Goal: Transaction & Acquisition: Download file/media

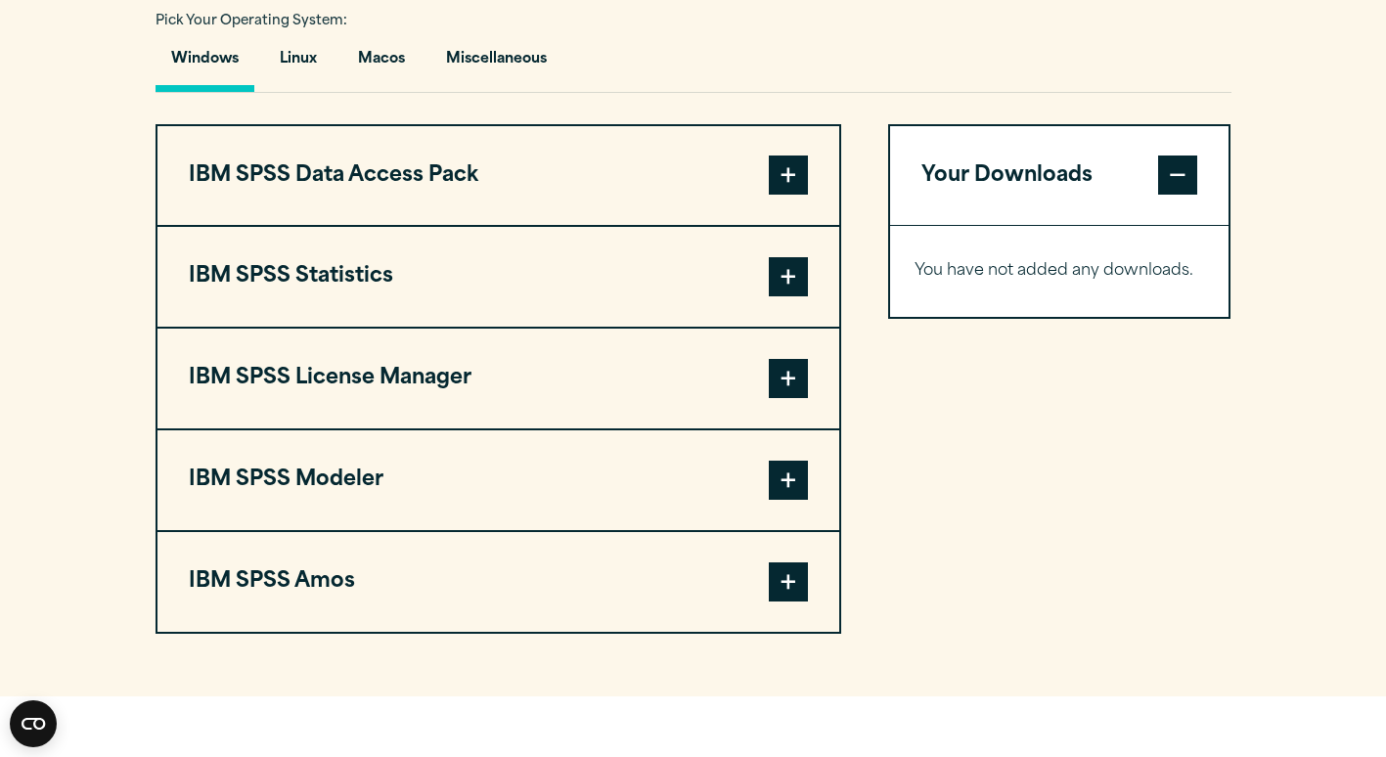
scroll to position [1440, 0]
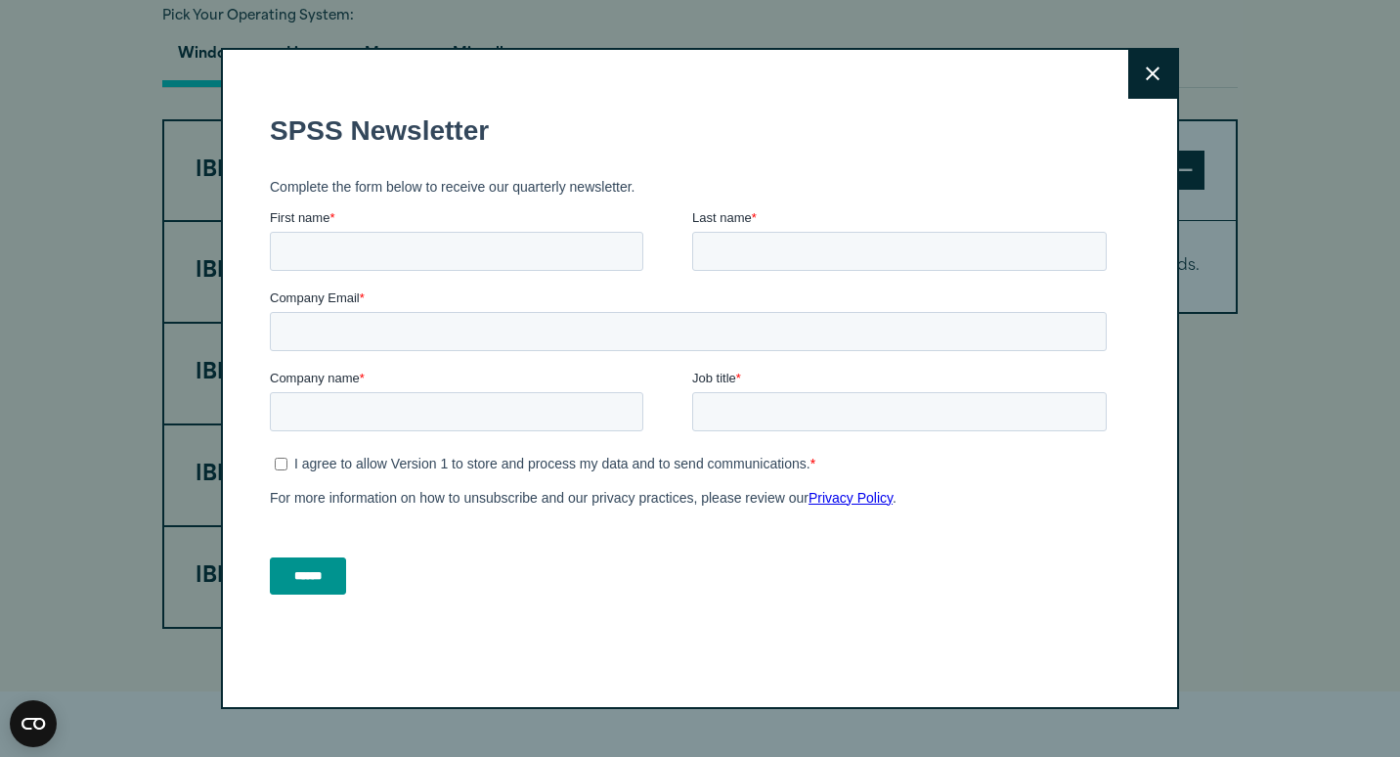
click at [1146, 78] on icon at bounding box center [1153, 74] width 14 height 14
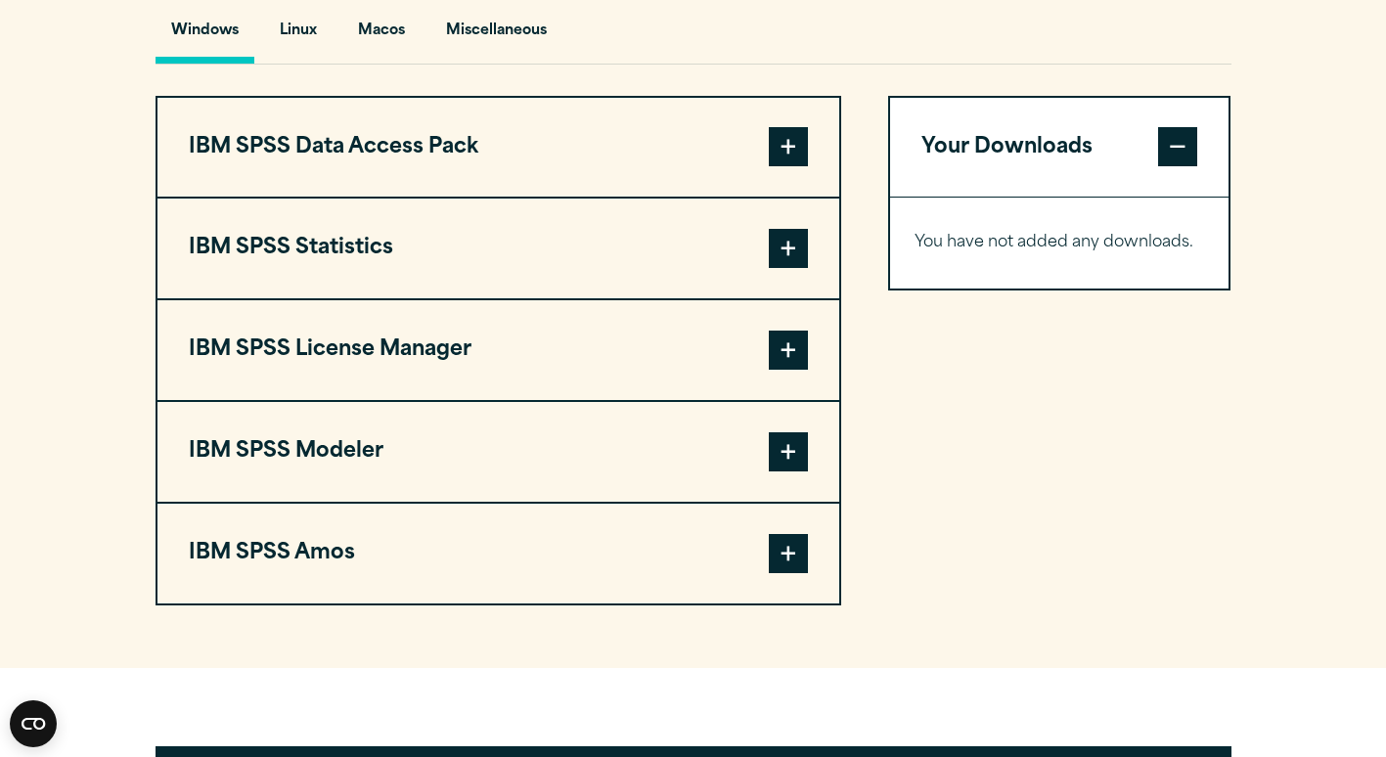
scroll to position [1461, 0]
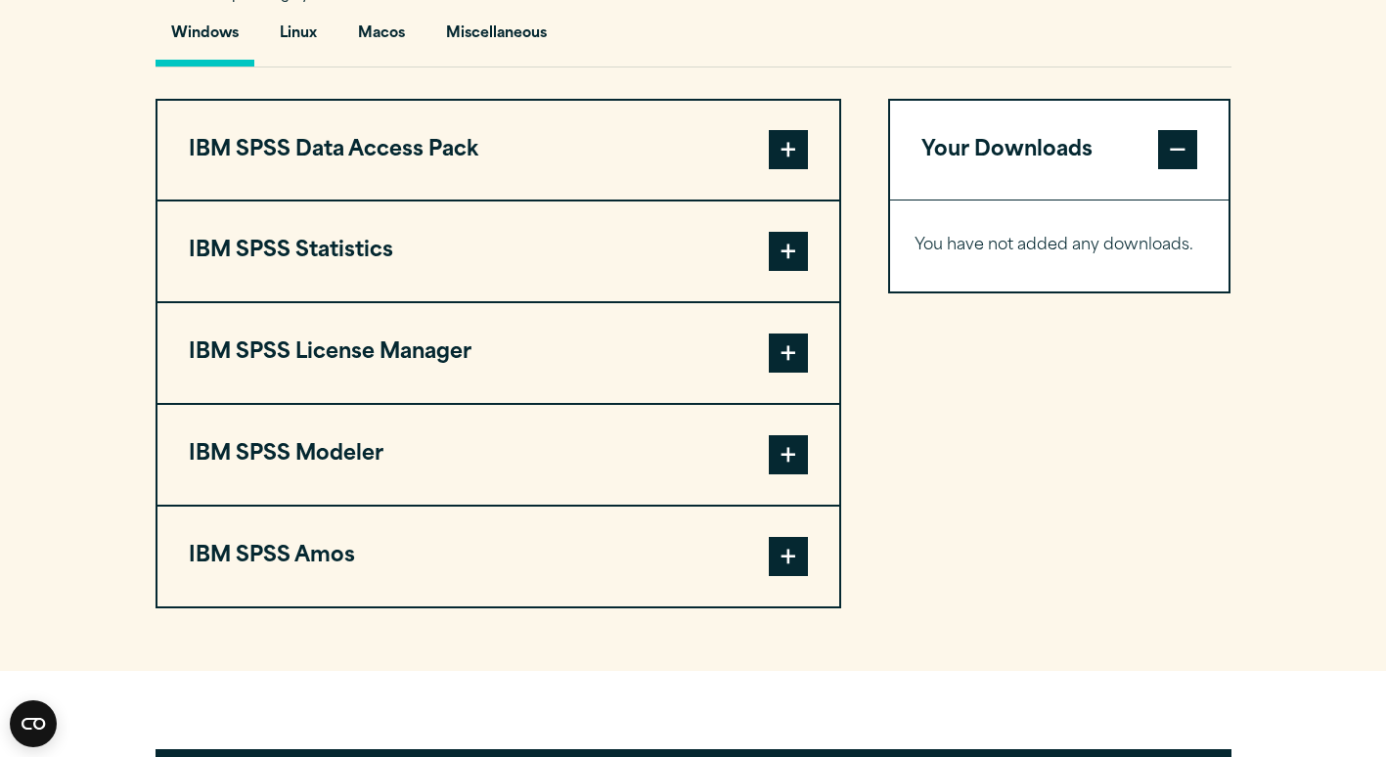
click at [790, 271] on span at bounding box center [788, 251] width 39 height 39
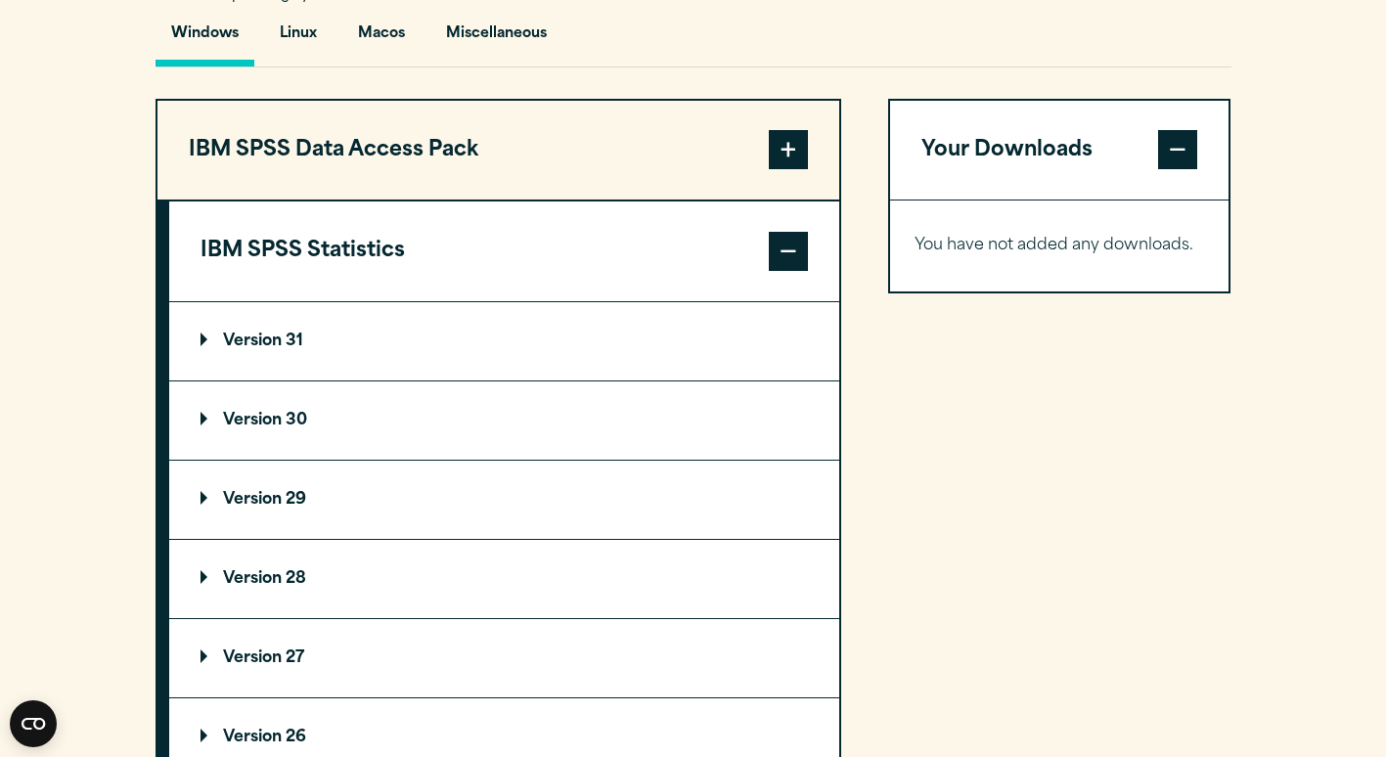
click at [258, 349] on p "Version 31" at bounding box center [251, 341] width 103 height 16
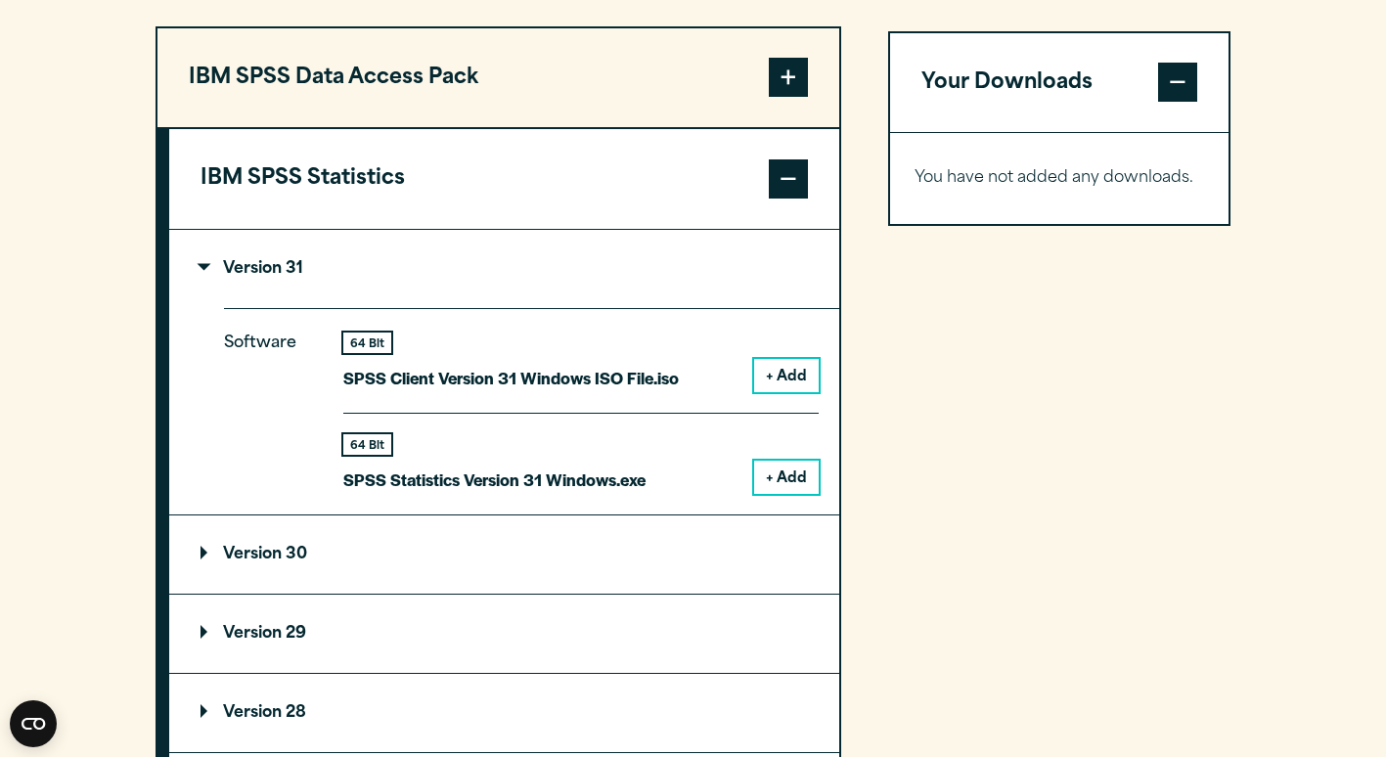
scroll to position [1537, 0]
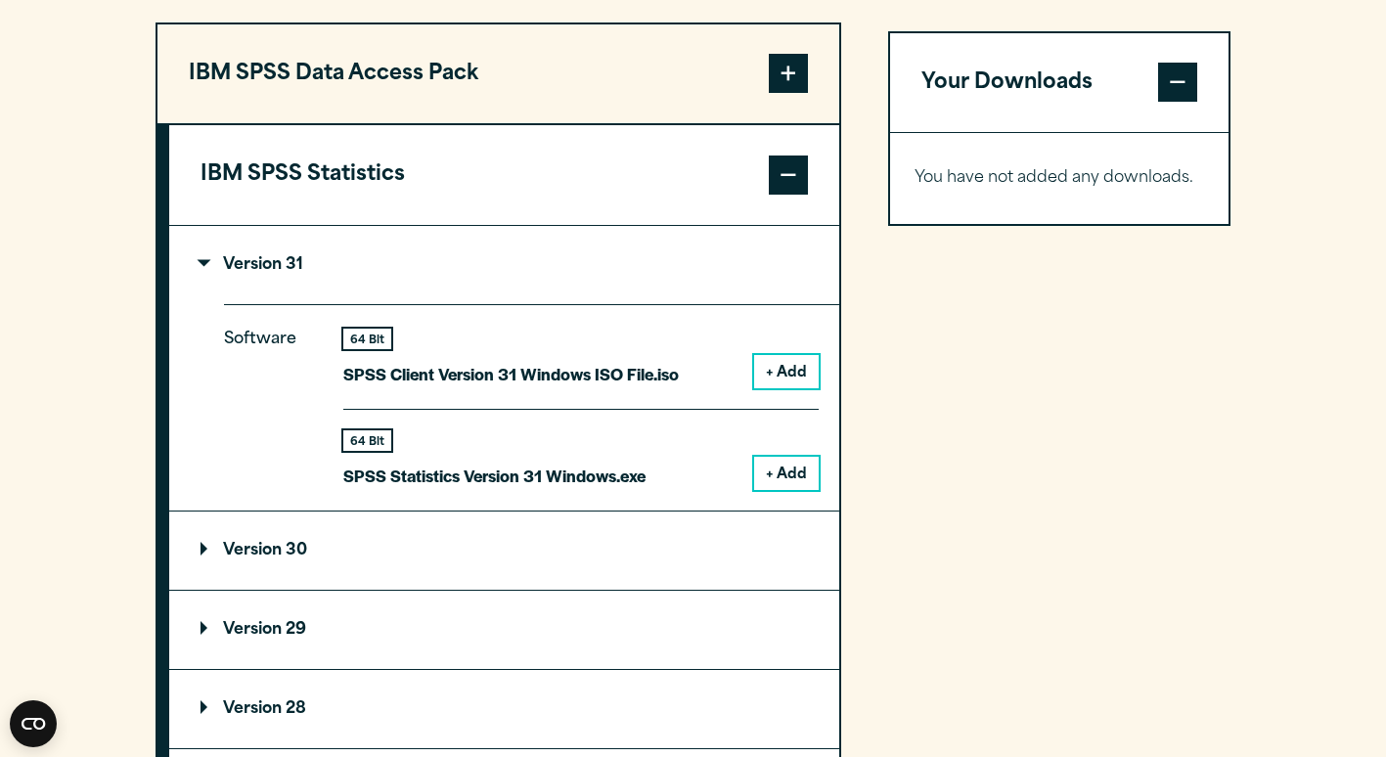
click at [805, 195] on span at bounding box center [788, 174] width 39 height 39
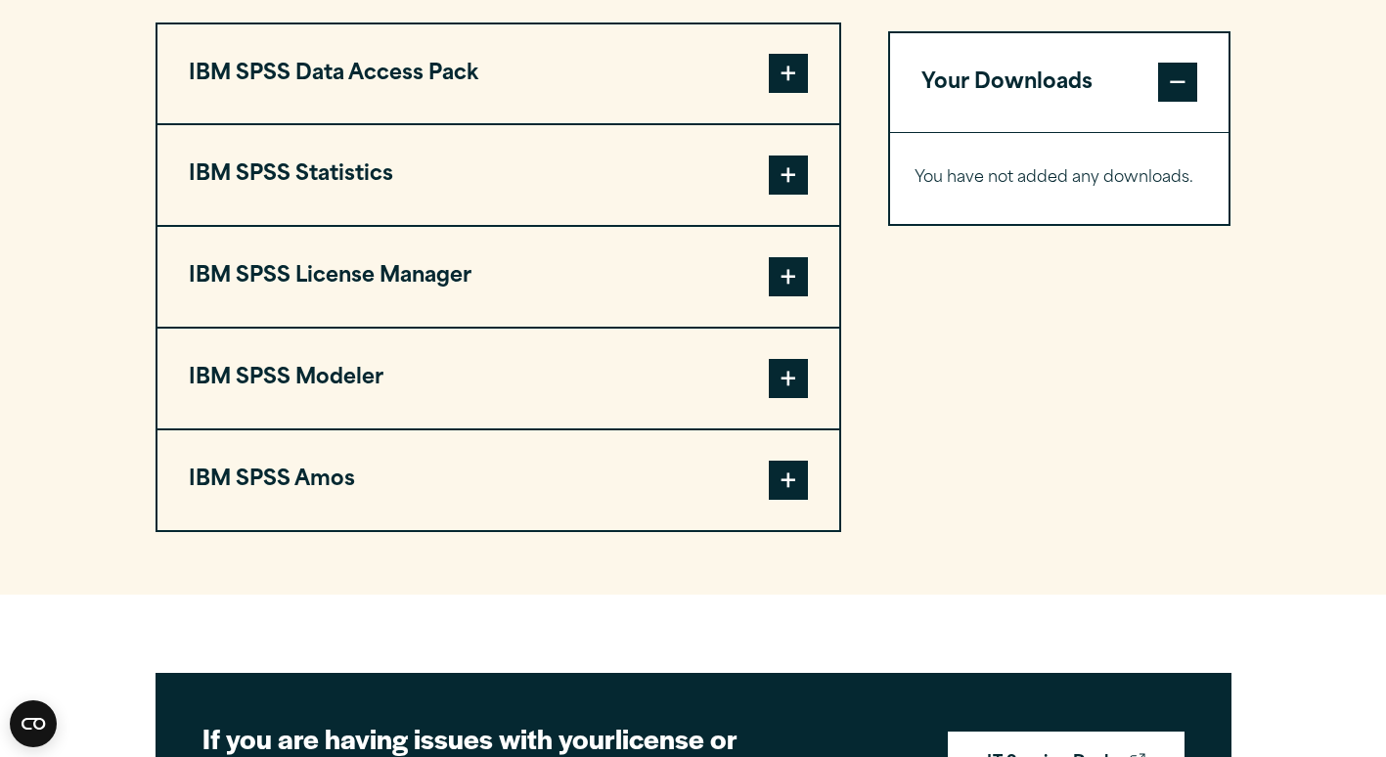
click at [792, 195] on span at bounding box center [788, 174] width 39 height 39
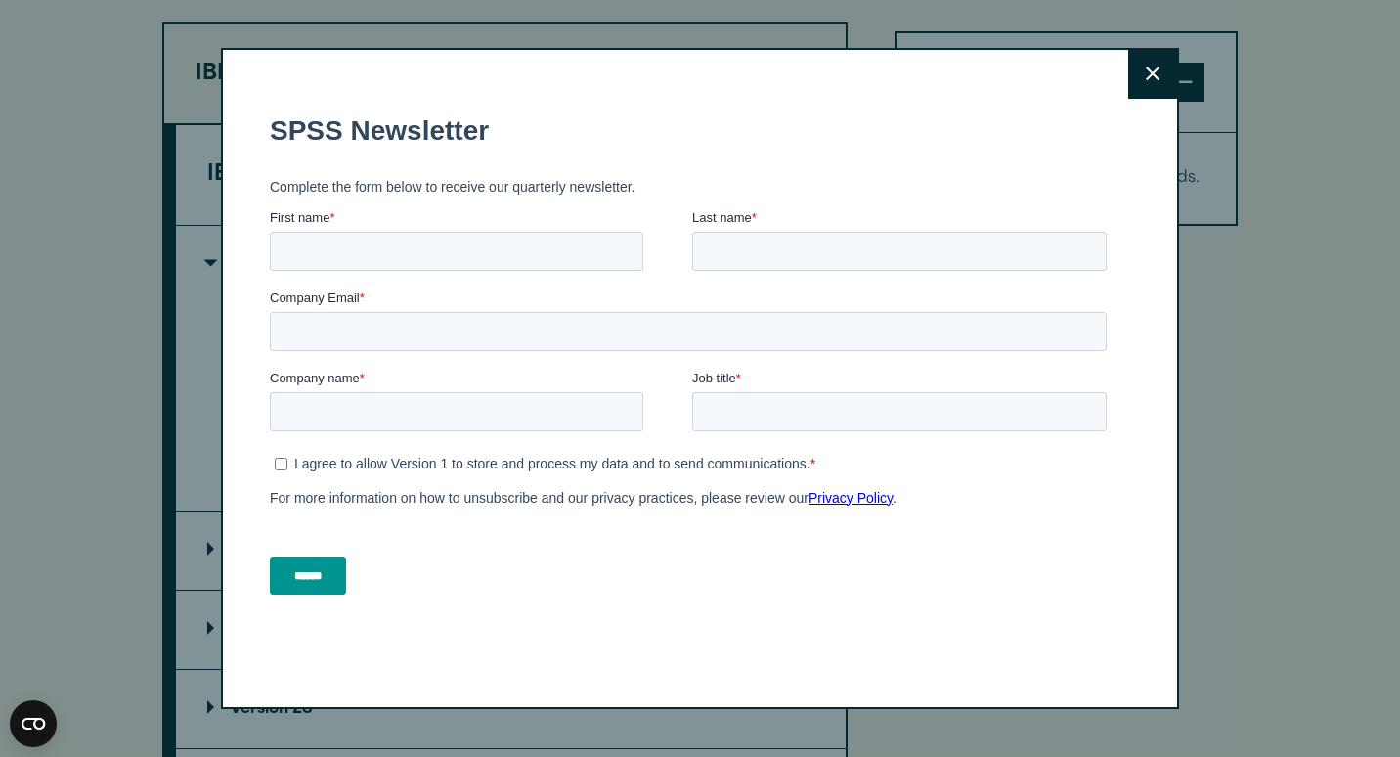
click at [1148, 71] on icon at bounding box center [1153, 74] width 14 height 14
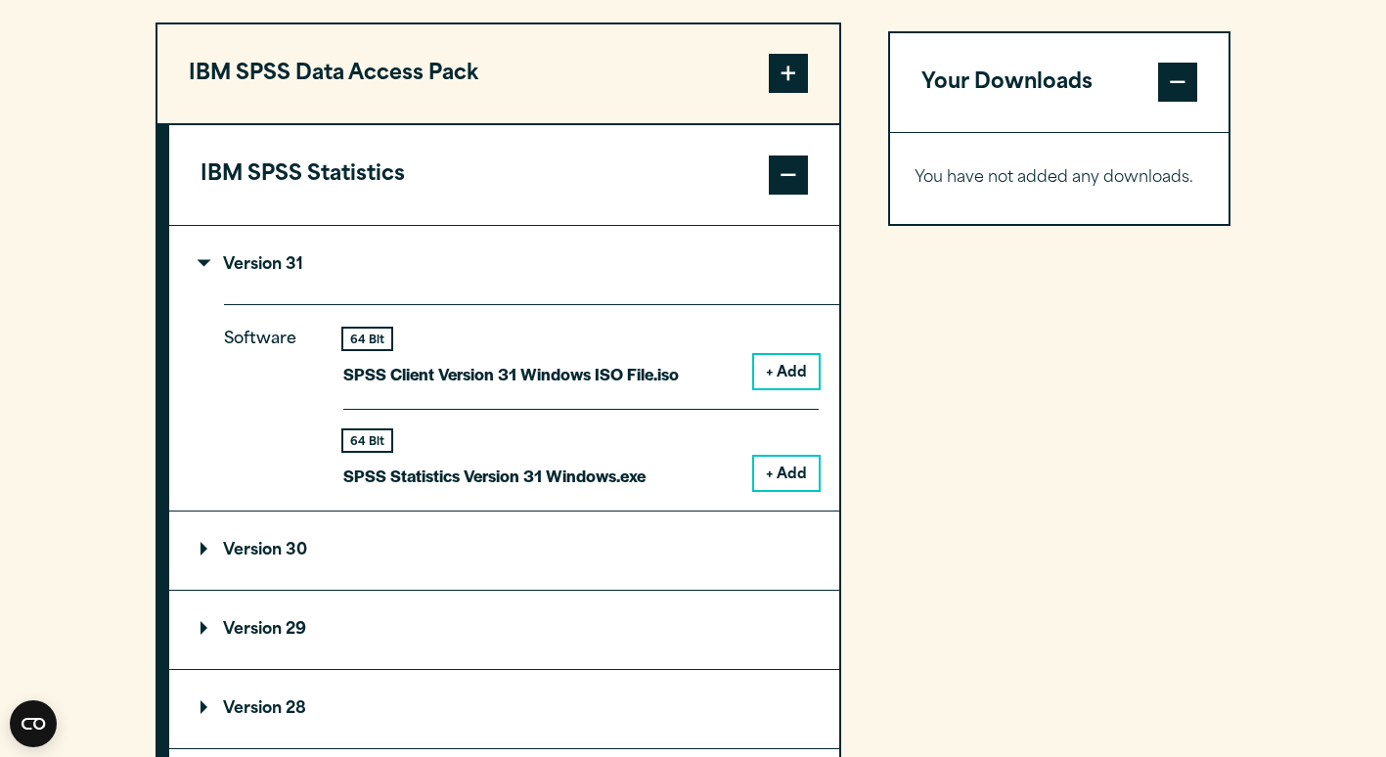
click at [795, 490] on button "+ Add" at bounding box center [786, 473] width 65 height 33
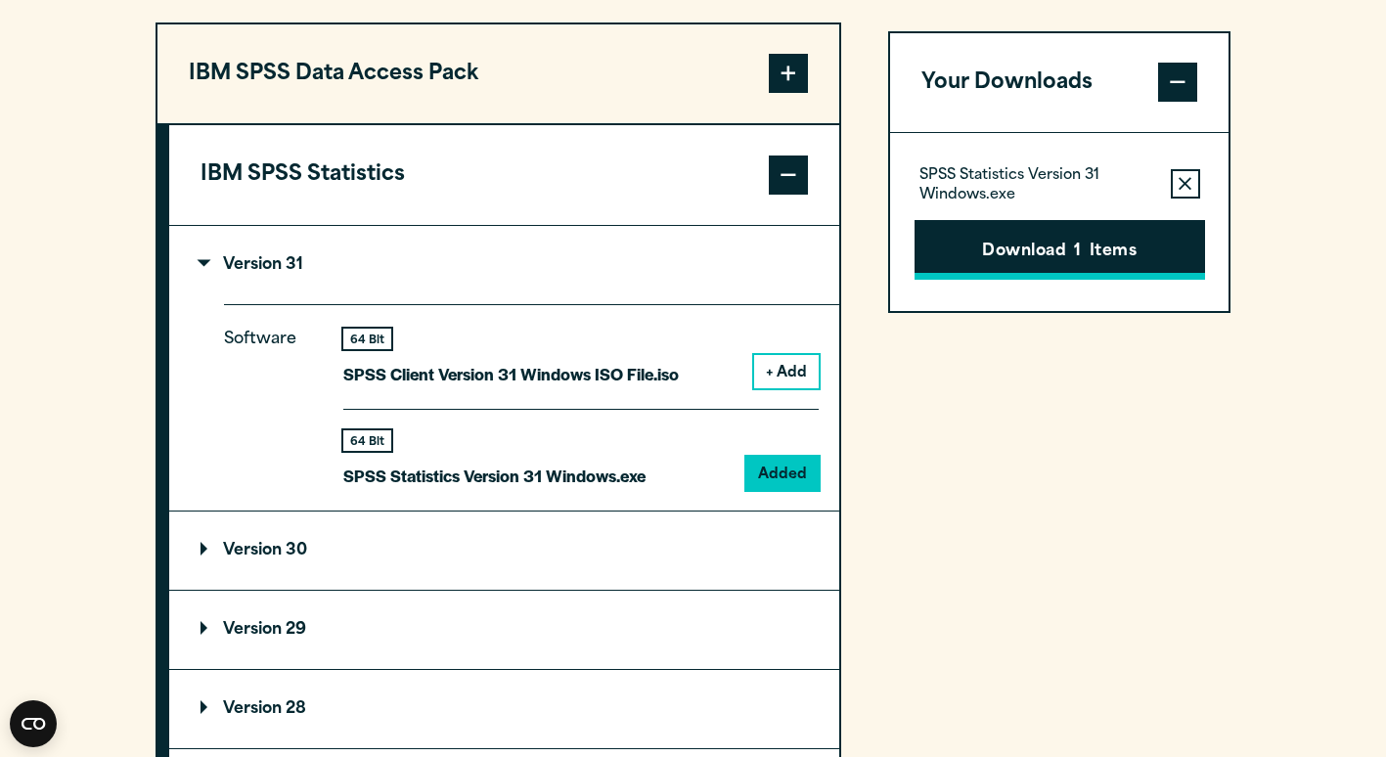
click at [1104, 281] on button "Download 1 Items" at bounding box center [1059, 250] width 290 height 61
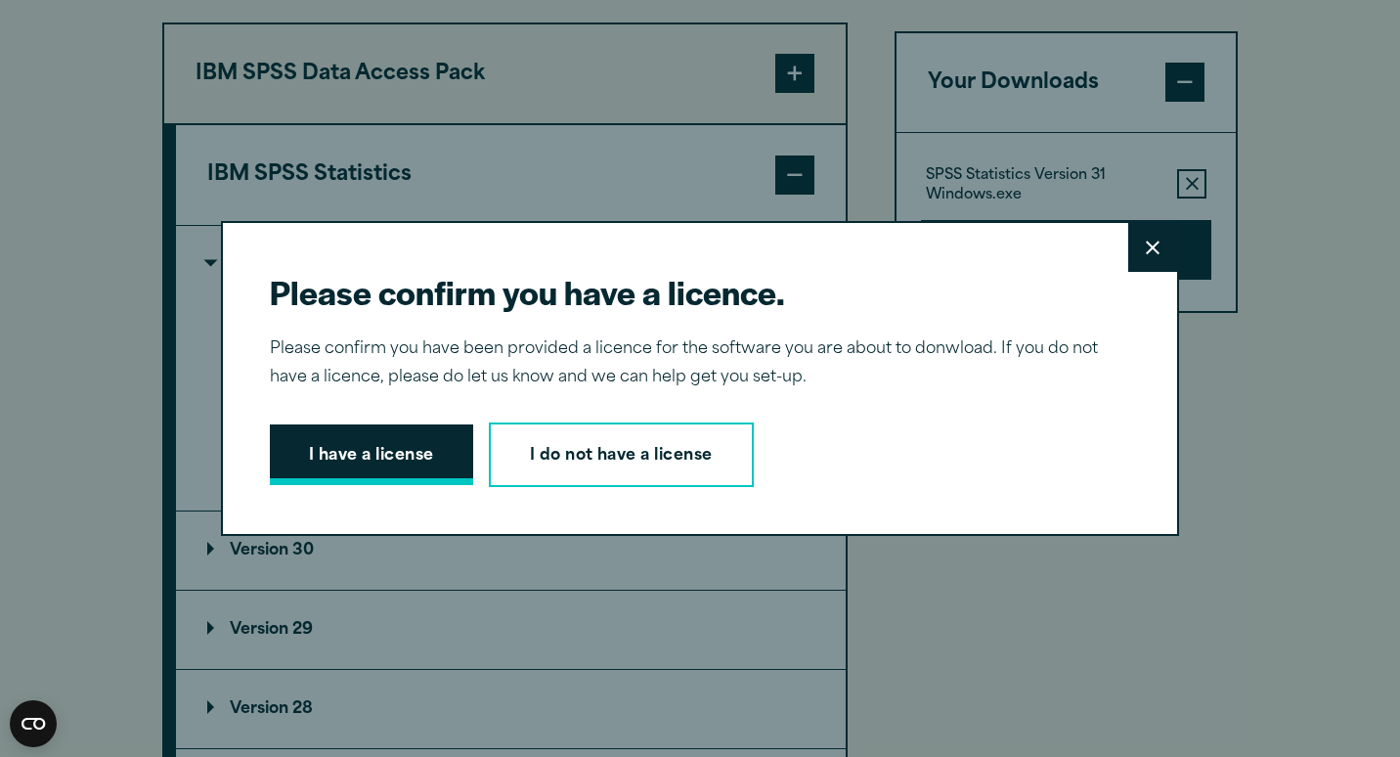
click at [345, 437] on button "I have a license" at bounding box center [371, 454] width 203 height 61
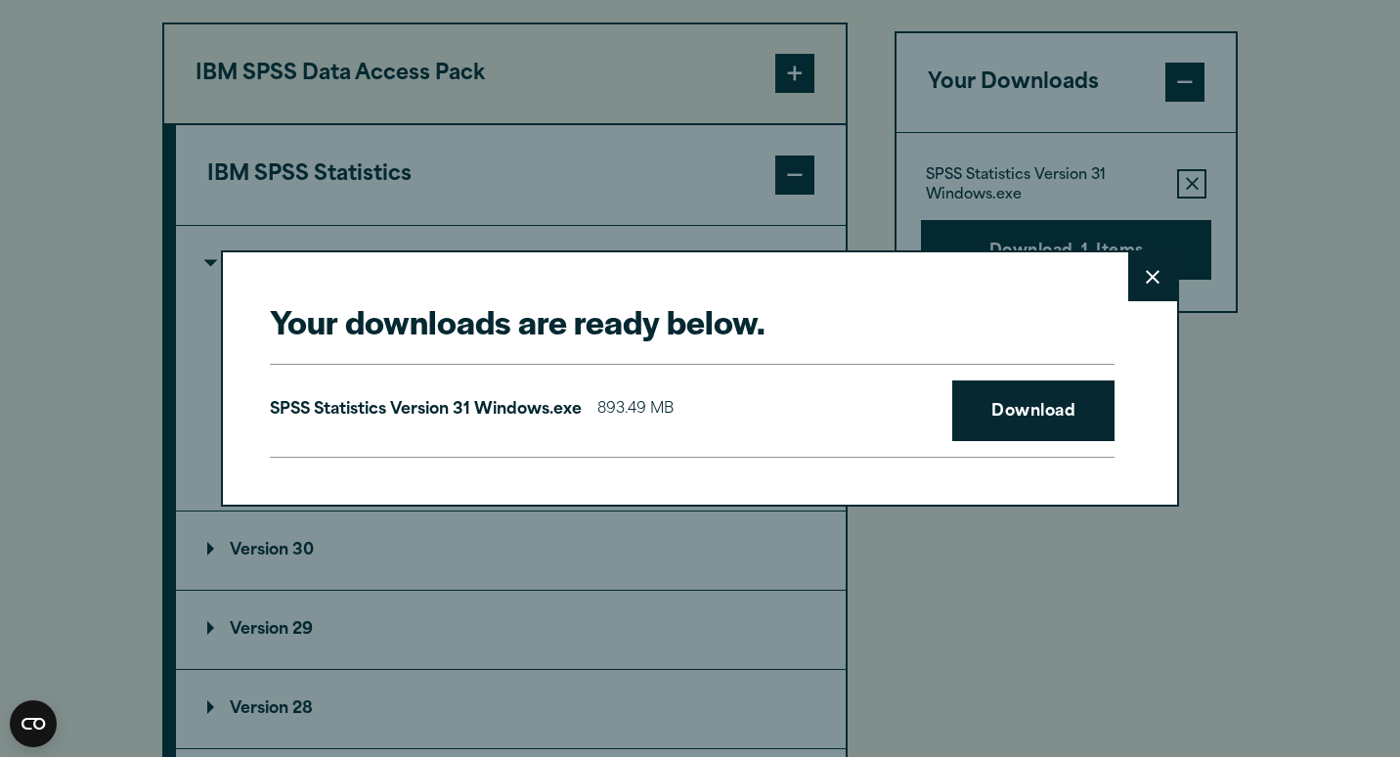
click at [1157, 279] on button "Close" at bounding box center [1153, 276] width 49 height 49
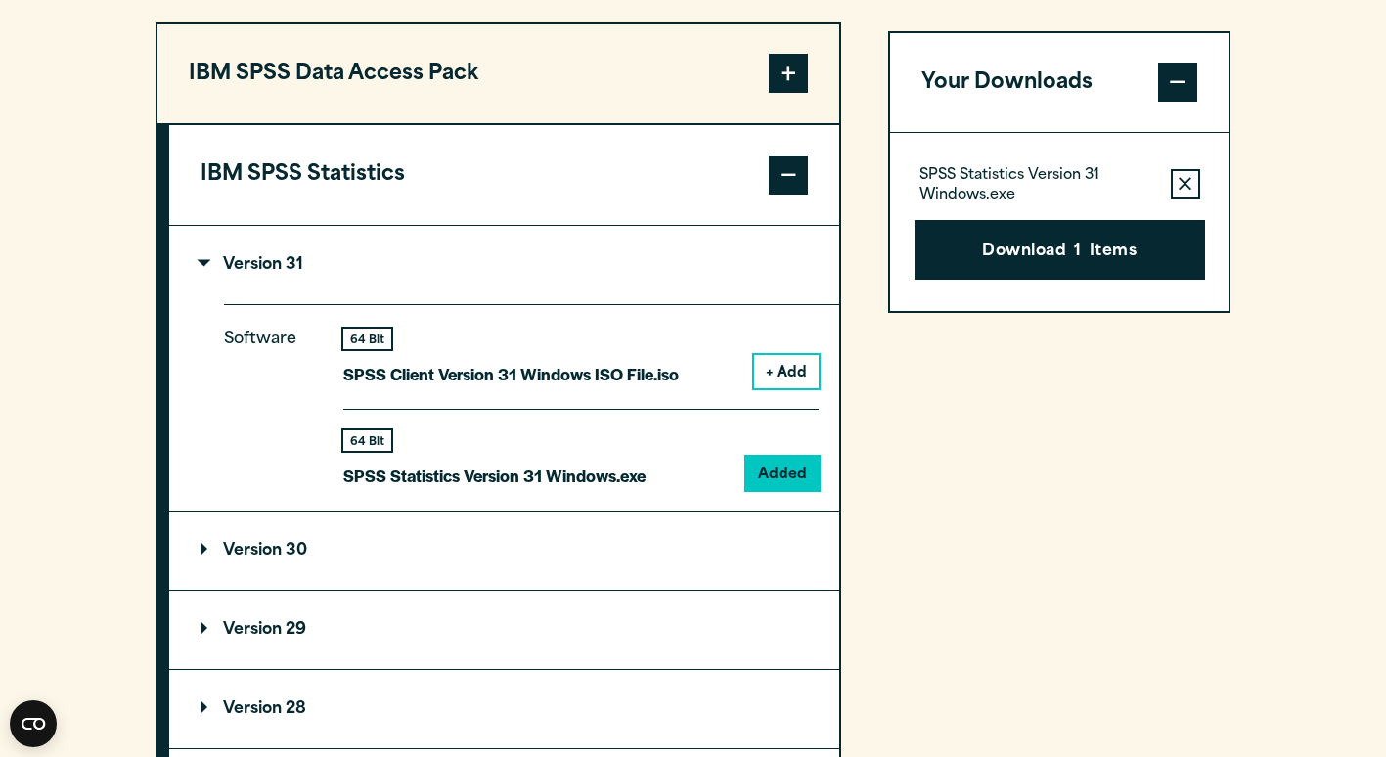
click at [1185, 192] on icon "button" at bounding box center [1184, 185] width 13 height 14
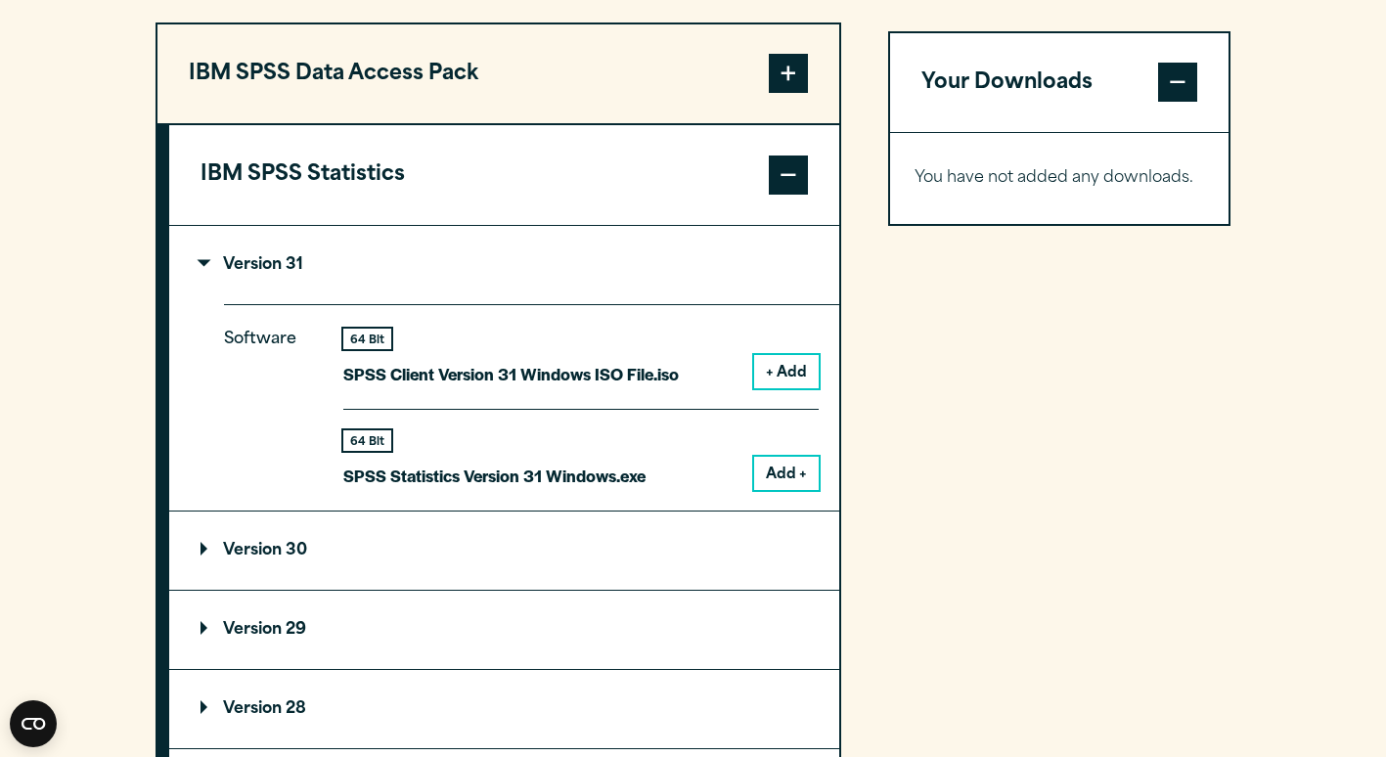
click at [793, 388] on button "+ Add" at bounding box center [786, 371] width 65 height 33
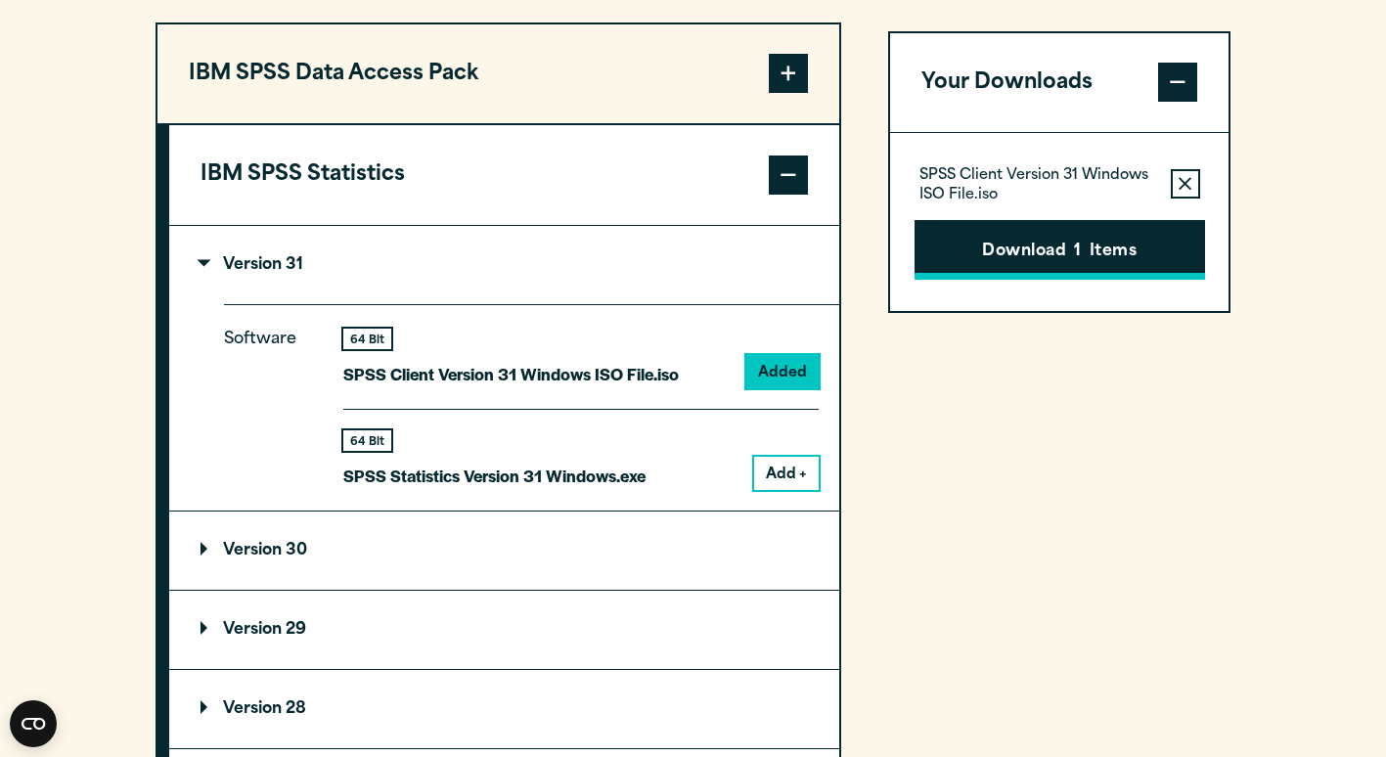
click at [987, 281] on button "Download 1 Items" at bounding box center [1059, 250] width 290 height 61
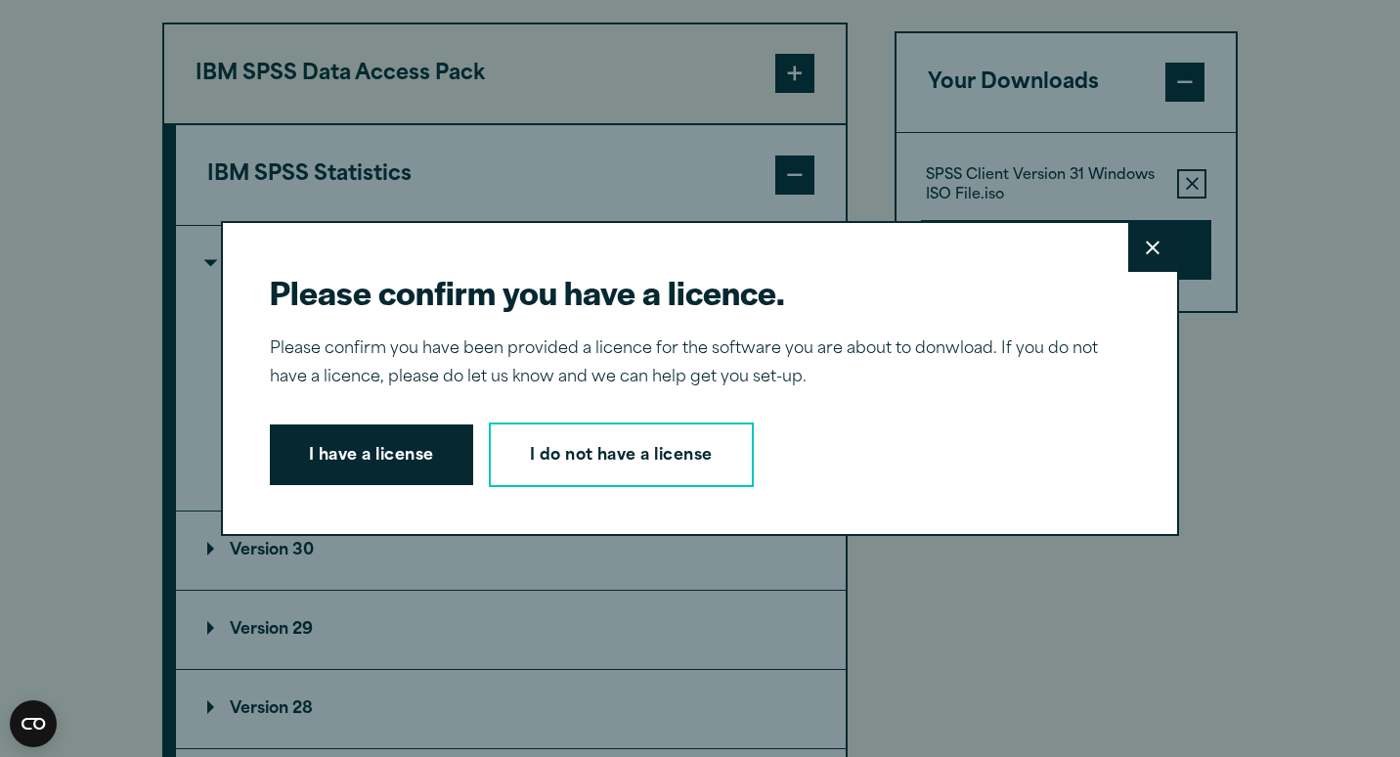
click at [1136, 257] on button "Close" at bounding box center [1153, 247] width 49 height 49
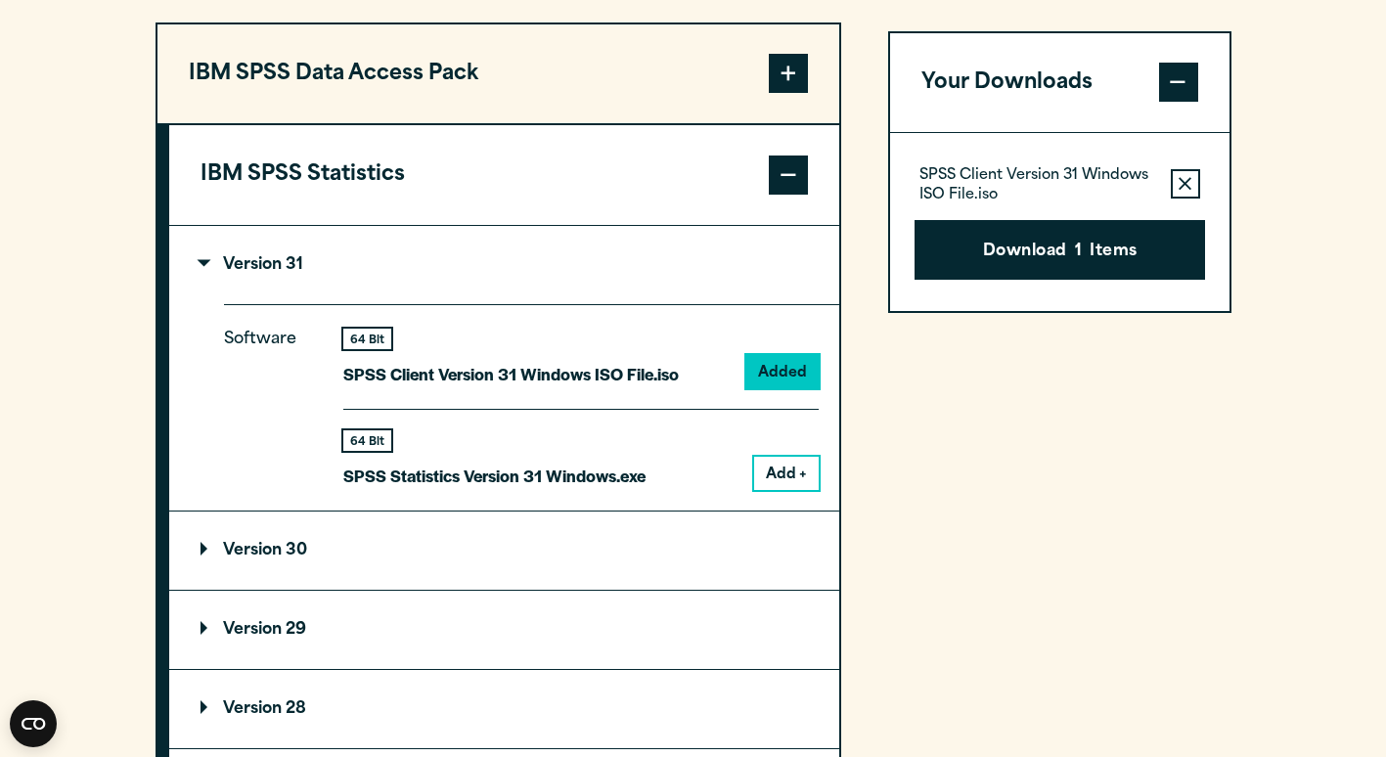
click at [1182, 220] on div "Please confirm you have a licence. Close Please confirm you have been provided …" at bounding box center [693, 378] width 1386 height 757
click at [1181, 192] on icon "button" at bounding box center [1184, 185] width 13 height 14
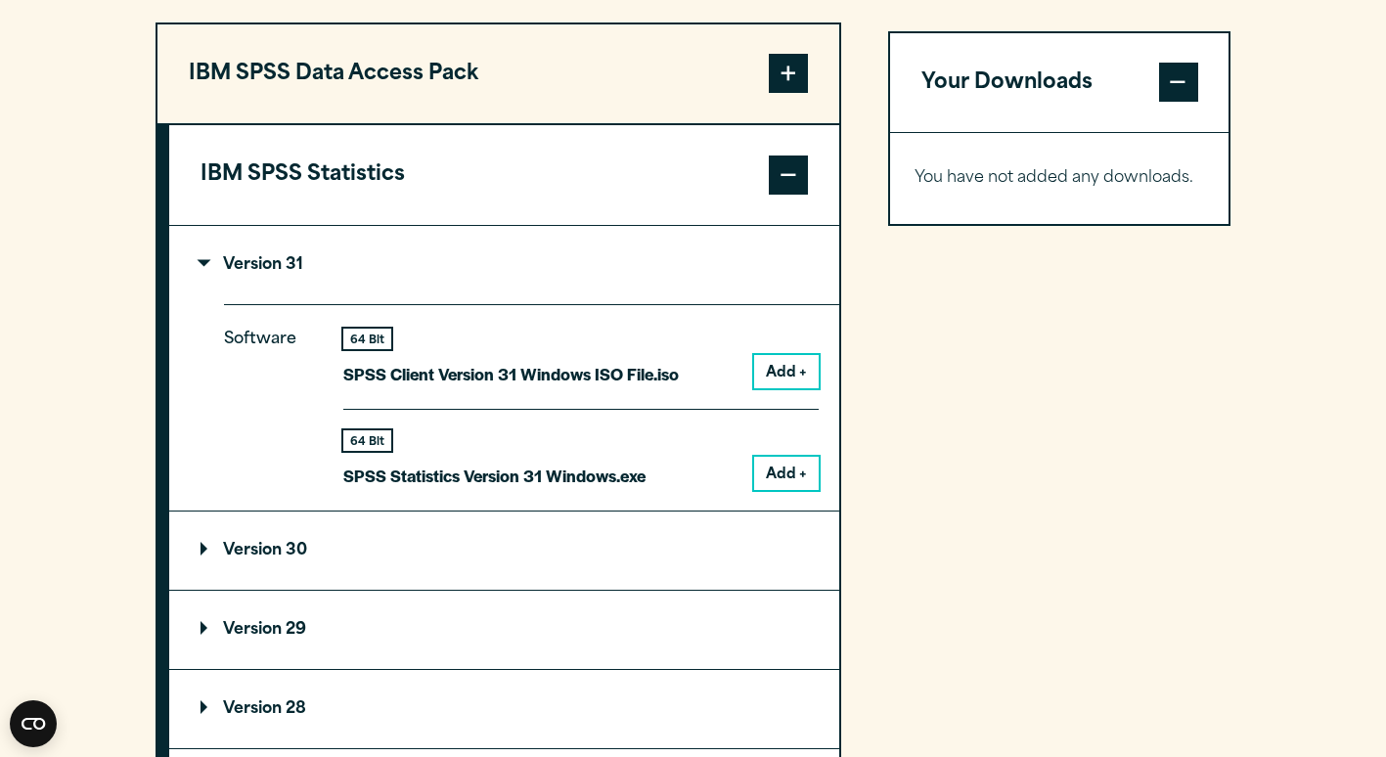
click at [777, 490] on button "Add +" at bounding box center [786, 473] width 65 height 33
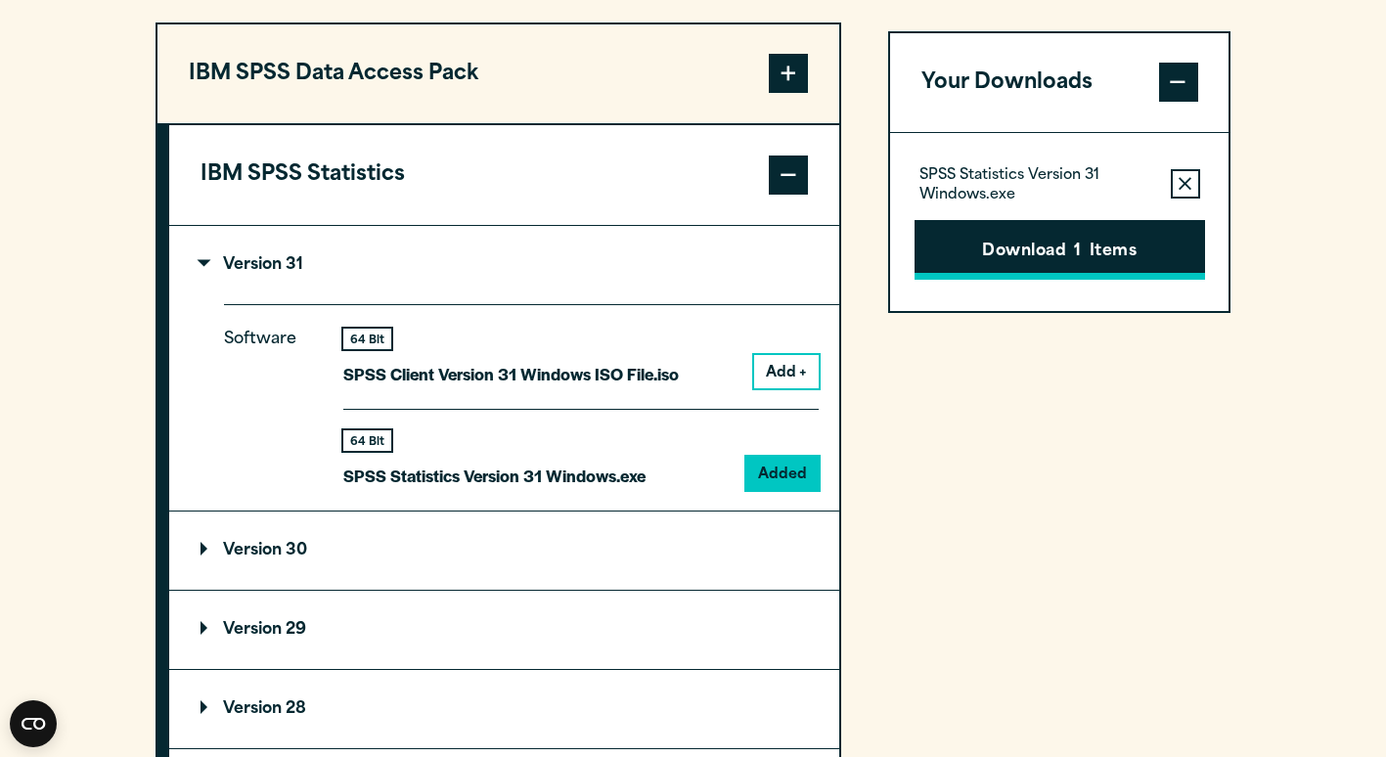
click at [1149, 271] on button "Download 1 Items" at bounding box center [1059, 250] width 290 height 61
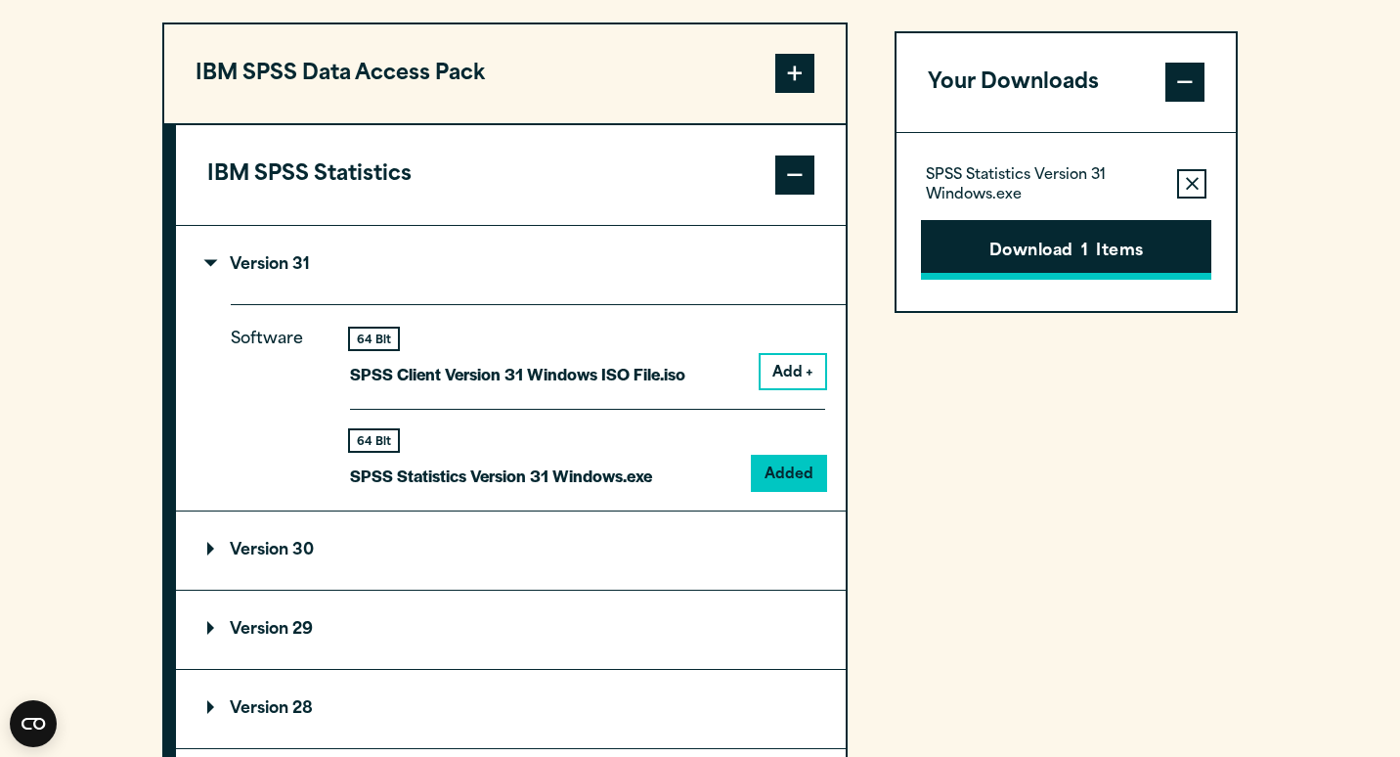
click at [1058, 281] on button "Download 1 Items" at bounding box center [1066, 250] width 290 height 61
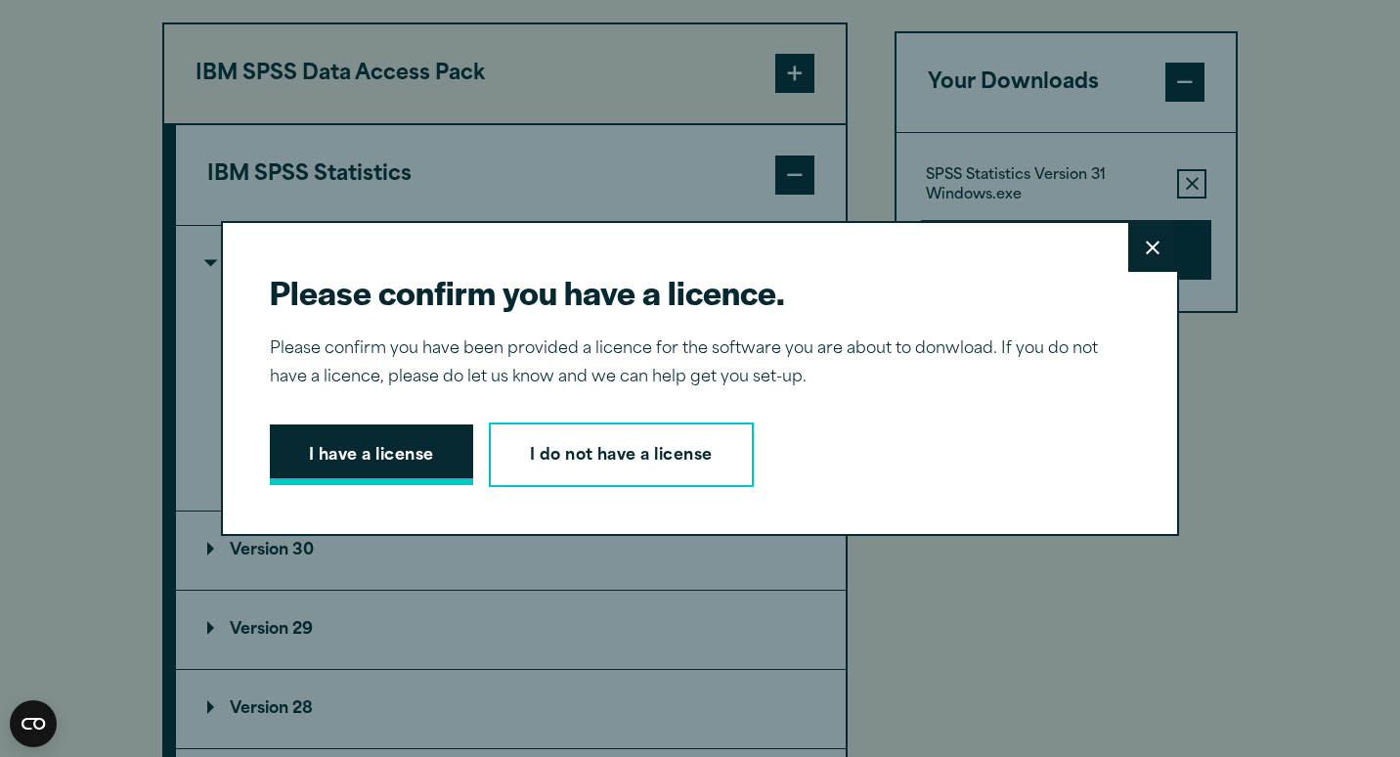
click at [335, 464] on button "I have a license" at bounding box center [371, 454] width 203 height 61
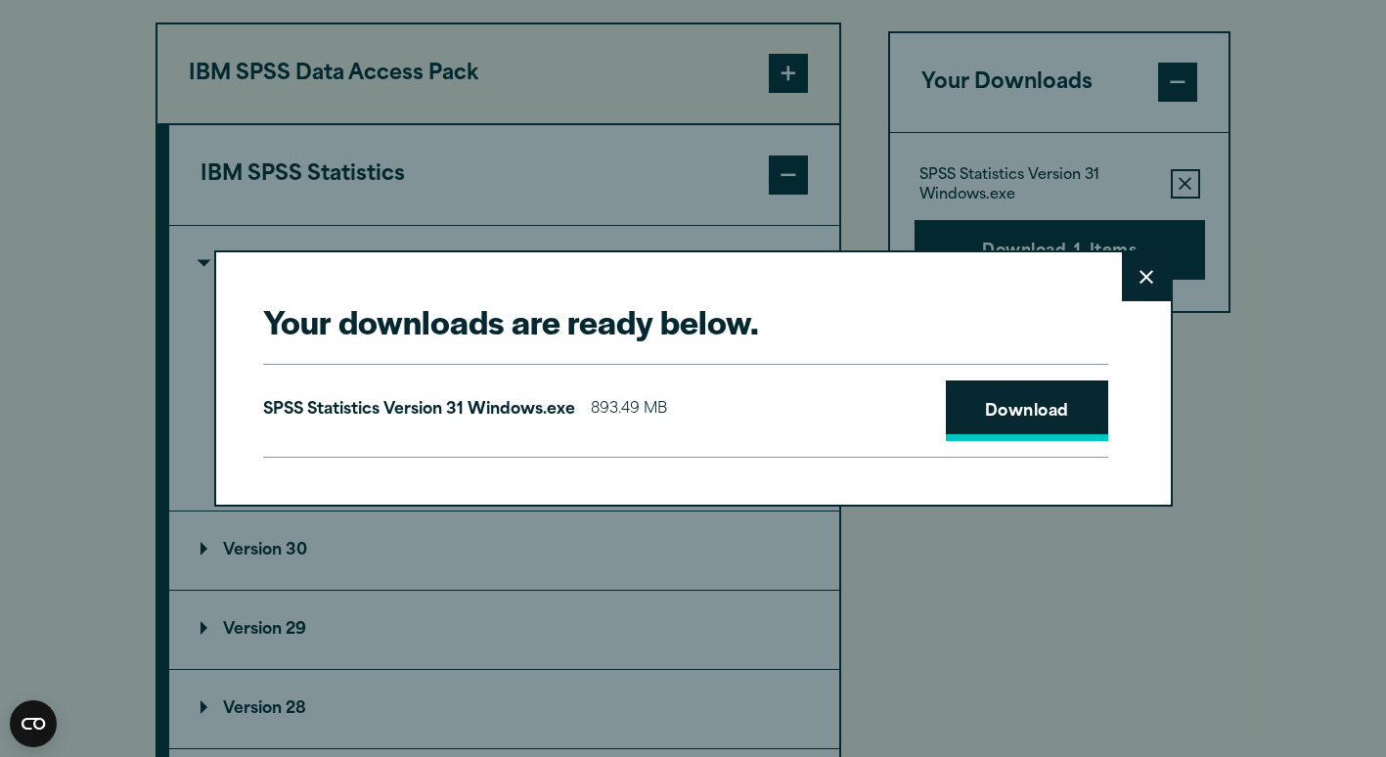
click at [992, 424] on link "Download" at bounding box center [1027, 410] width 162 height 61
click at [1139, 283] on icon at bounding box center [1146, 277] width 14 height 14
